Goal: Task Accomplishment & Management: Use online tool/utility

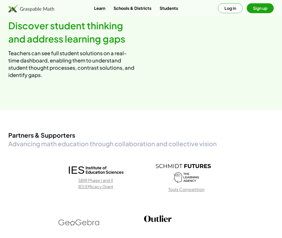
scroll to position [554, 0]
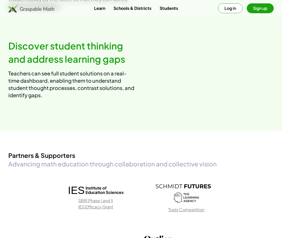
click at [61, 65] on h2 "Discover student thinking and address learning gaps" at bounding box center [72, 52] width 128 height 26
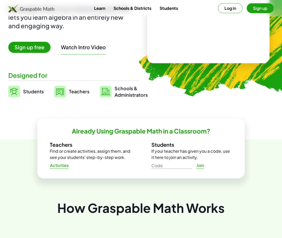
scroll to position [0, 0]
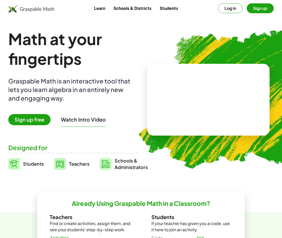
click at [103, 9] on link "Learn" at bounding box center [99, 8] width 19 height 10
click at [40, 121] on span "Sign up free" at bounding box center [29, 119] width 42 height 11
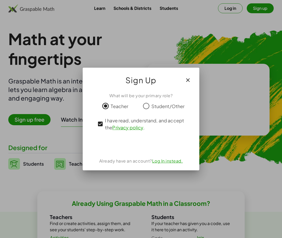
click at [139, 146] on div "Iniciar sesión con Google. Se abre en una nueva pestaña." at bounding box center [141, 143] width 58 height 11
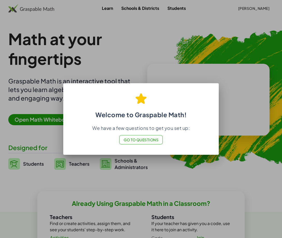
click at [148, 141] on span "Go to Questions" at bounding box center [140, 139] width 35 height 5
click at [178, 76] on div at bounding box center [141, 119] width 282 height 238
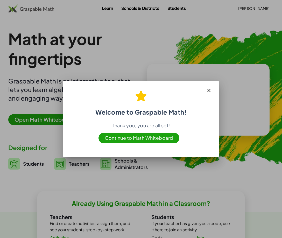
click at [134, 136] on span "Continue to Math Whiteboard" at bounding box center [138, 137] width 81 height 11
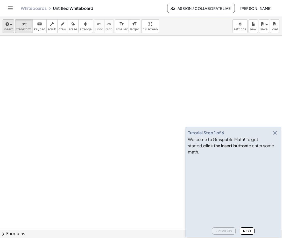
click at [10, 26] on div "button" at bounding box center [8, 24] width 9 height 6
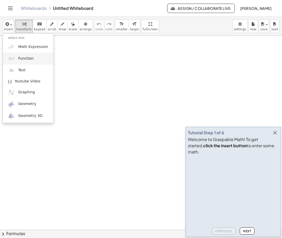
click at [30, 56] on span "Function" at bounding box center [26, 58] width 16 height 5
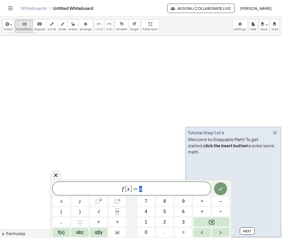
scroll to position [5, 0]
drag, startPoint x: 53, startPoint y: 180, endPoint x: 38, endPoint y: 158, distance: 26.8
click at [37, 158] on body "Graspable Math Activities Get Started Activity Bank Assigned Work Classes White…" at bounding box center [141, 119] width 282 height 238
click at [147, 189] on span "f [ x ] = x" at bounding box center [132, 188] width 158 height 7
click at [205, 210] on button "×" at bounding box center [201, 211] width 17 height 9
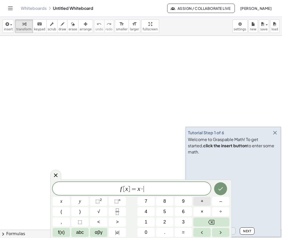
click at [207, 202] on button "+" at bounding box center [201, 200] width 17 height 9
click at [211, 222] on icon "Backspace" at bounding box center [211, 221] width 6 height 5
click at [202, 202] on span "+" at bounding box center [201, 200] width 3 height 7
click at [183, 222] on span "3" at bounding box center [183, 221] width 3 height 7
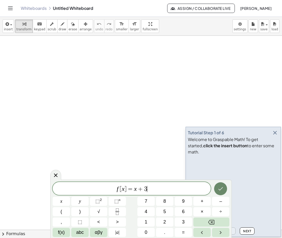
click at [220, 190] on icon "Done" at bounding box center [220, 188] width 5 height 3
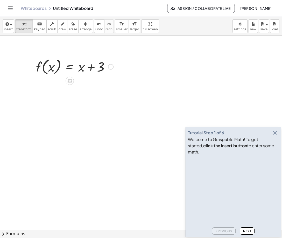
click at [110, 67] on div at bounding box center [111, 67] width 6 height 6
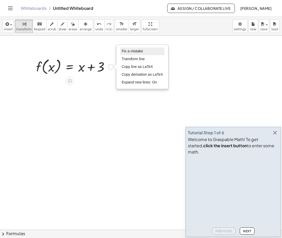
click at [150, 51] on li "Fix a mistake" at bounding box center [142, 51] width 44 height 8
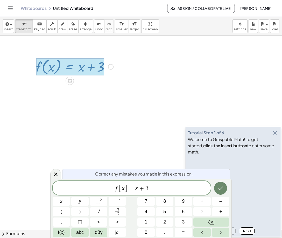
click at [219, 183] on button "Done" at bounding box center [220, 187] width 13 height 13
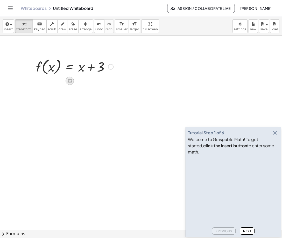
click at [72, 79] on icon at bounding box center [69, 80] width 5 height 5
click at [91, 79] on icon at bounding box center [90, 80] width 5 height 5
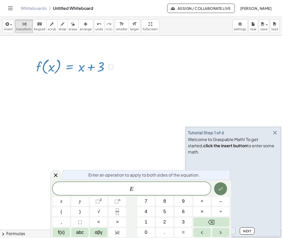
click at [222, 189] on icon "Done" at bounding box center [220, 188] width 6 height 6
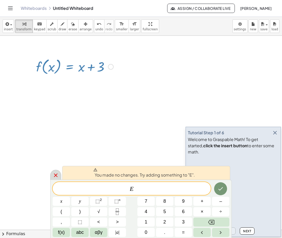
click at [54, 174] on icon at bounding box center [56, 175] width 4 height 4
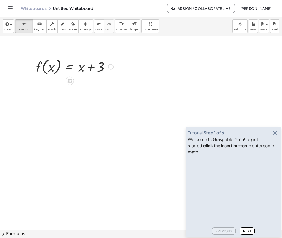
click at [109, 67] on div "Fix a mistake Transform line Copy line as LaTeX Copy derivation as LaTeX Expand…" at bounding box center [111, 67] width 6 height 6
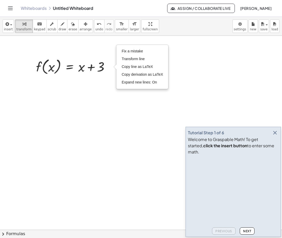
click at [128, 110] on div at bounding box center [141, 232] width 282 height 392
